Goal: Find specific page/section: Find specific page/section

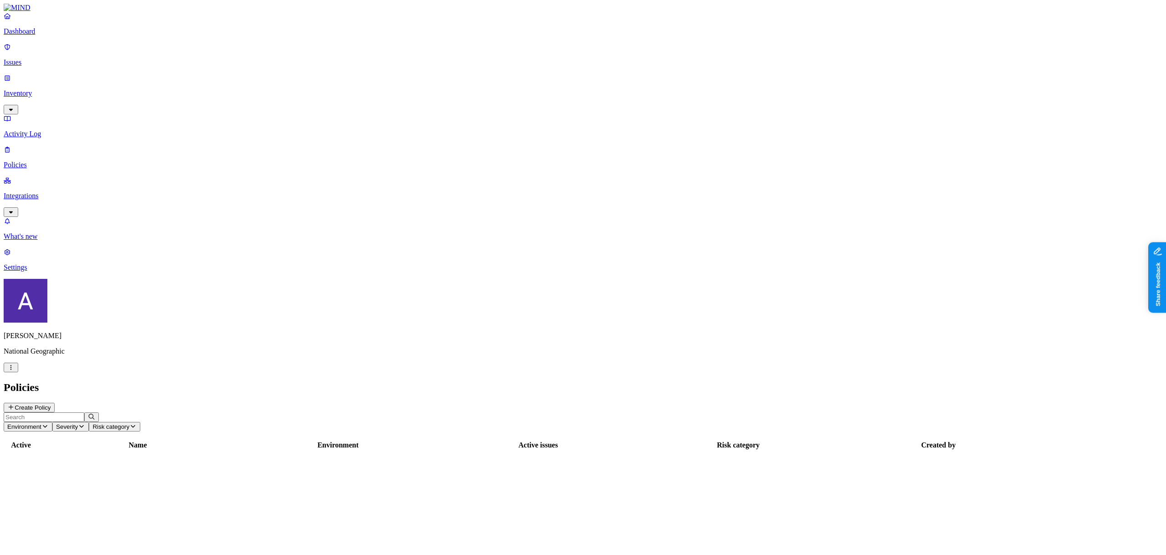
click at [82, 542] on html "Dashboard Issues Inventory Activity Log Policies Integrations What's new 1 Sett…" at bounding box center [583, 279] width 1166 height 558
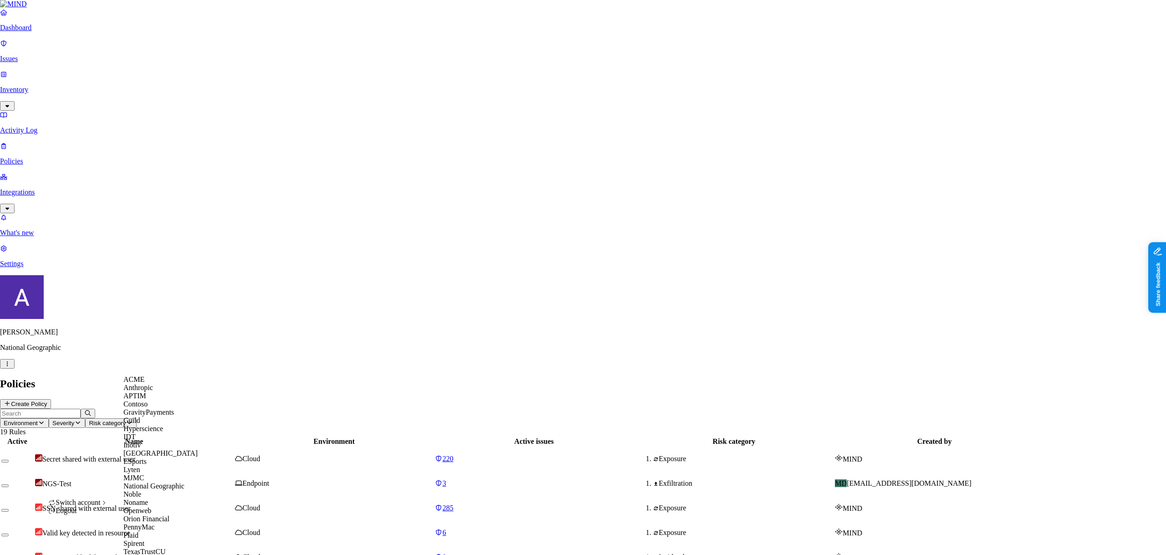
click at [96, 506] on span "Switch account" at bounding box center [78, 502] width 45 height 8
click at [144, 383] on span "ACME" at bounding box center [133, 379] width 21 height 8
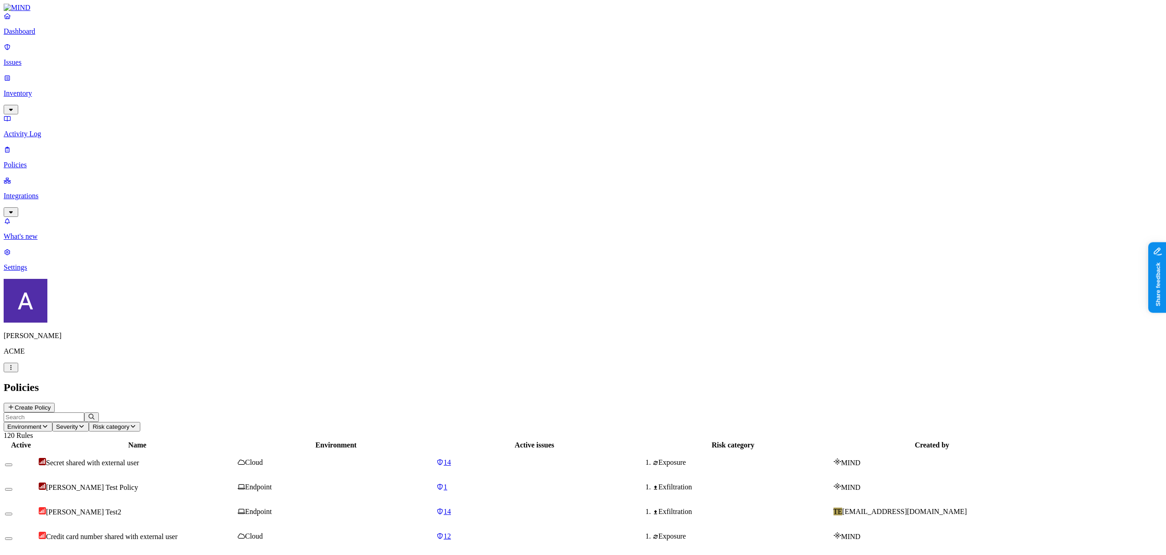
click at [24, 58] on p "Issues" at bounding box center [583, 62] width 1159 height 8
